Goal: Transaction & Acquisition: Purchase product/service

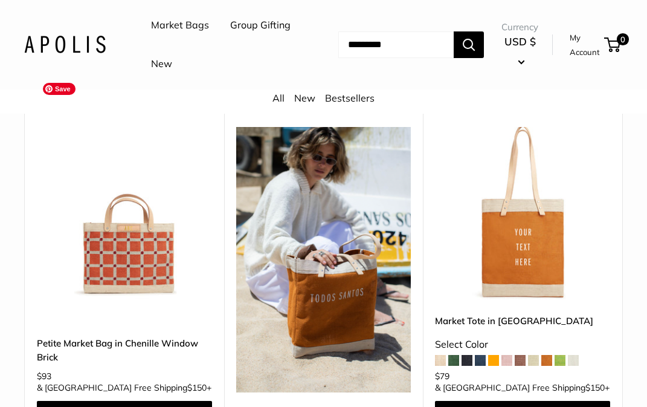
scroll to position [1681, 0]
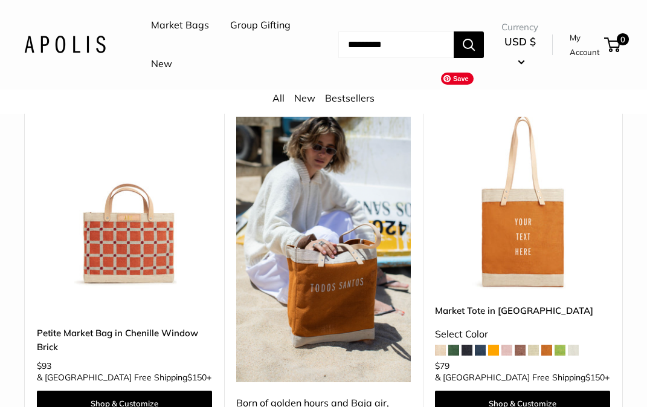
click at [0, 0] on img at bounding box center [0, 0] width 0 height 0
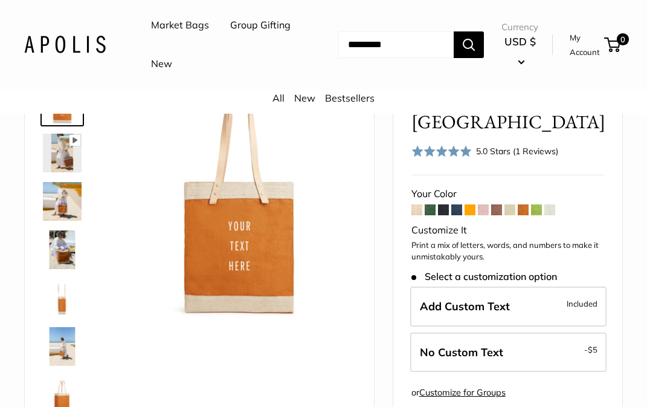
scroll to position [80, 0]
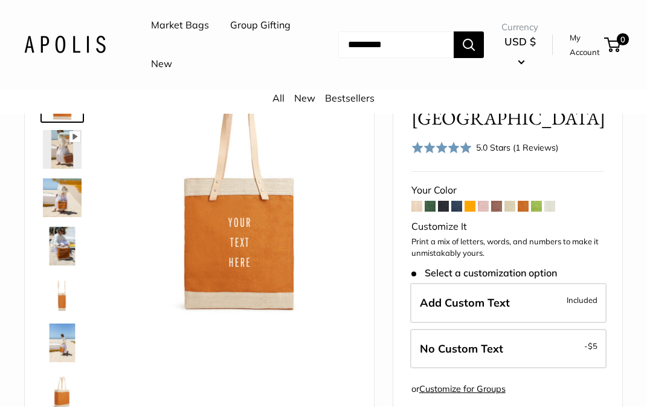
click at [57, 145] on img at bounding box center [62, 149] width 39 height 39
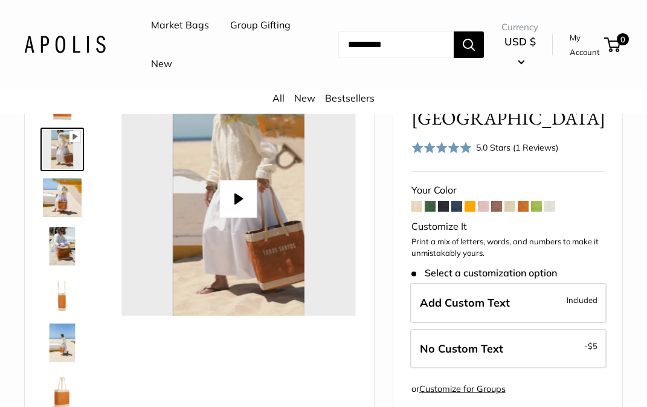
click at [53, 202] on img at bounding box center [62, 197] width 39 height 39
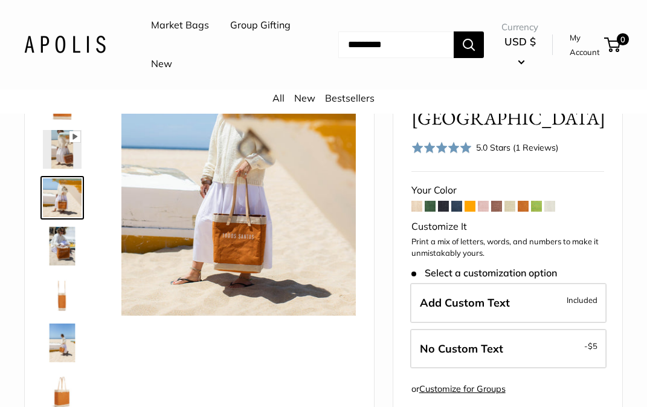
type input "****"
click at [57, 235] on img at bounding box center [62, 246] width 39 height 39
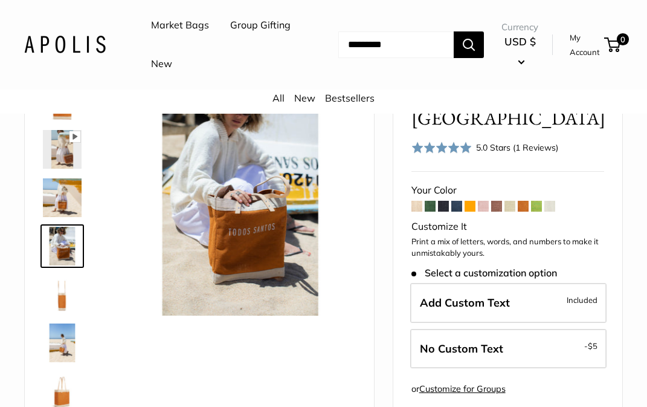
click at [59, 287] on img at bounding box center [62, 294] width 39 height 39
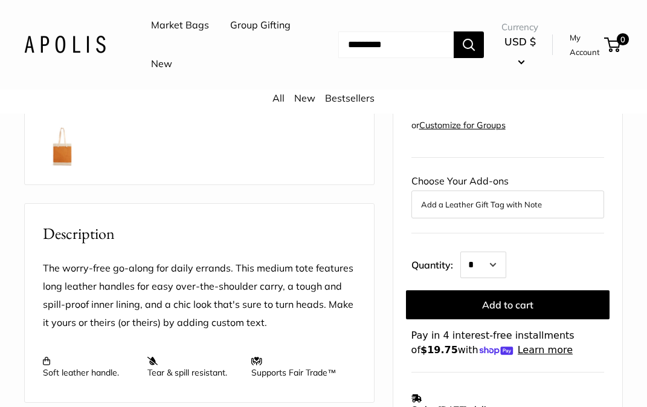
scroll to position [346, 0]
